Goal: Navigation & Orientation: Find specific page/section

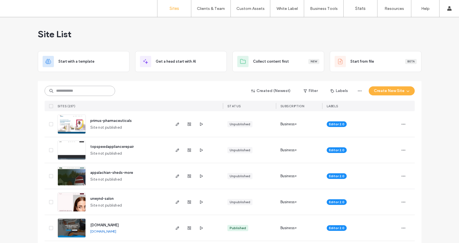
click at [95, 89] on input at bounding box center [80, 91] width 71 height 10
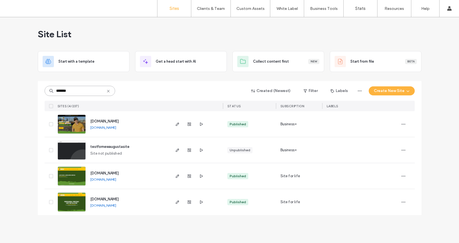
type input "*******"
click at [84, 205] on img at bounding box center [72, 212] width 28 height 38
